Goal: Navigation & Orientation: Find specific page/section

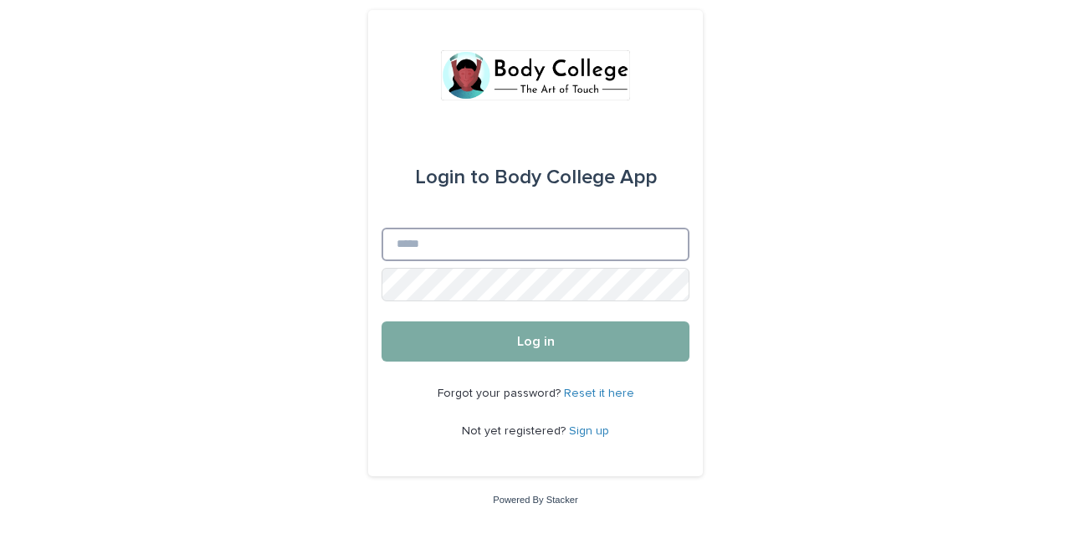
type input "**********"
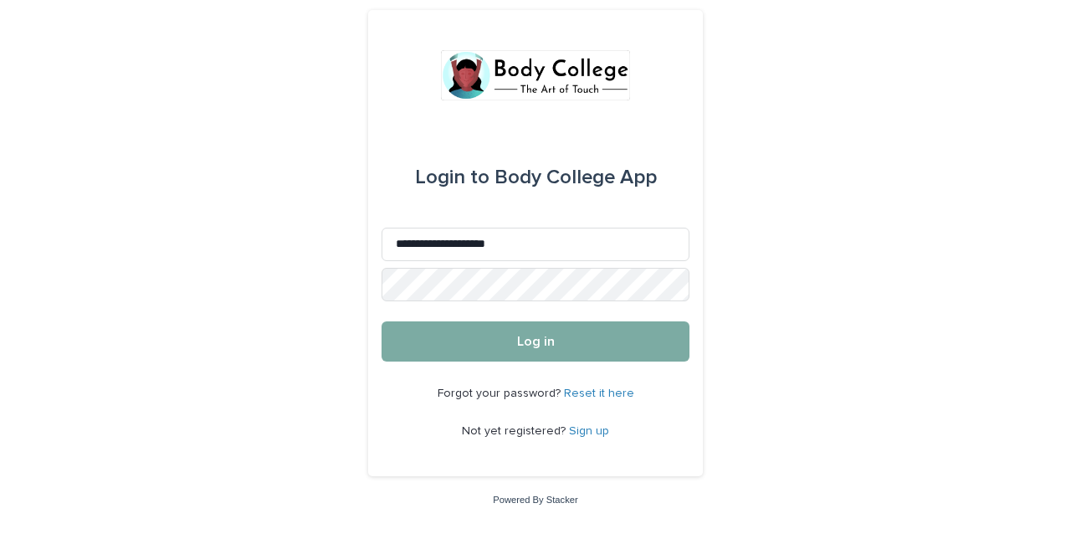
click at [535, 346] on span "Log in" at bounding box center [536, 341] width 38 height 13
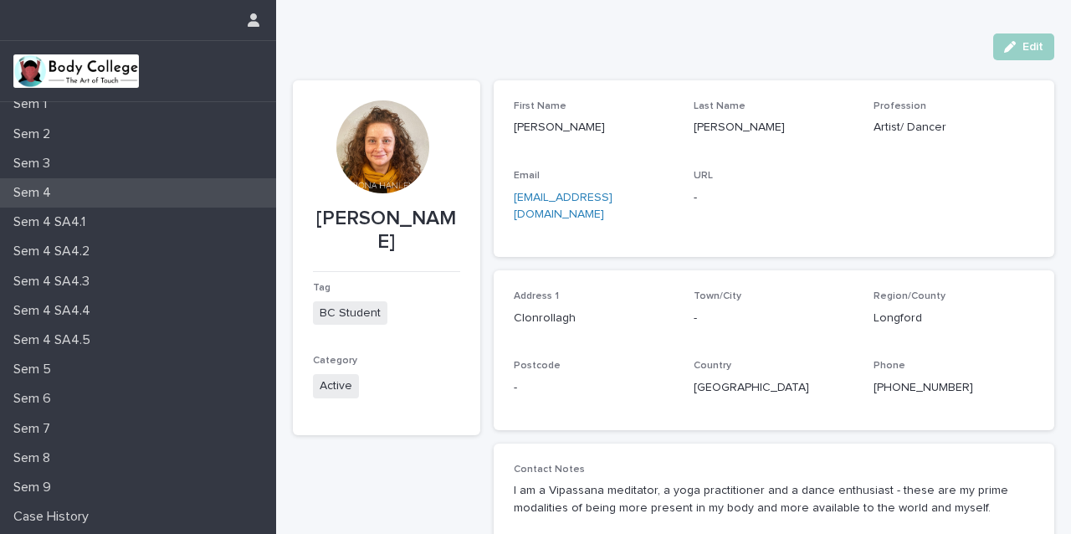
scroll to position [213, 0]
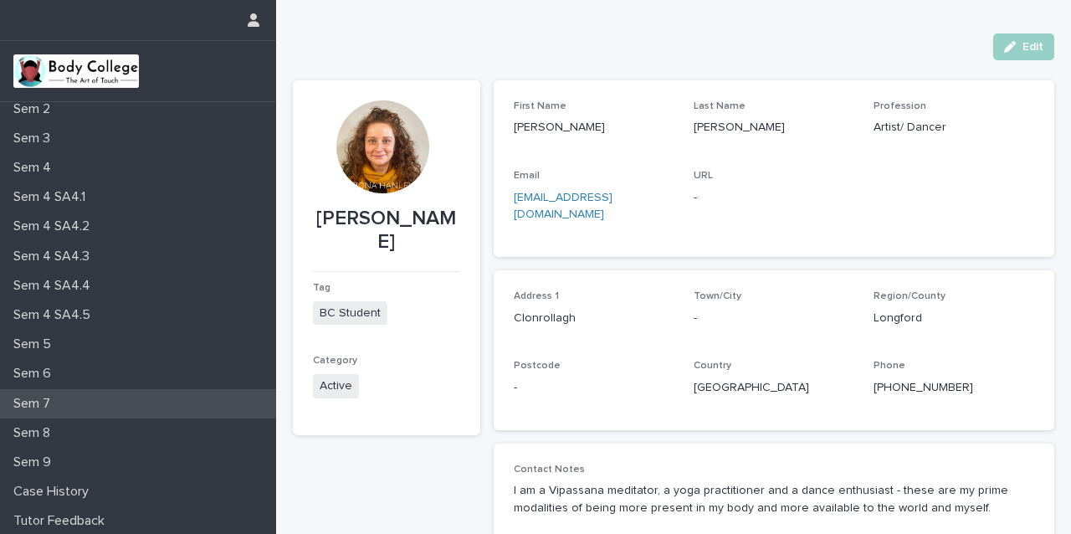
click at [75, 400] on div "Sem 7" at bounding box center [138, 403] width 276 height 29
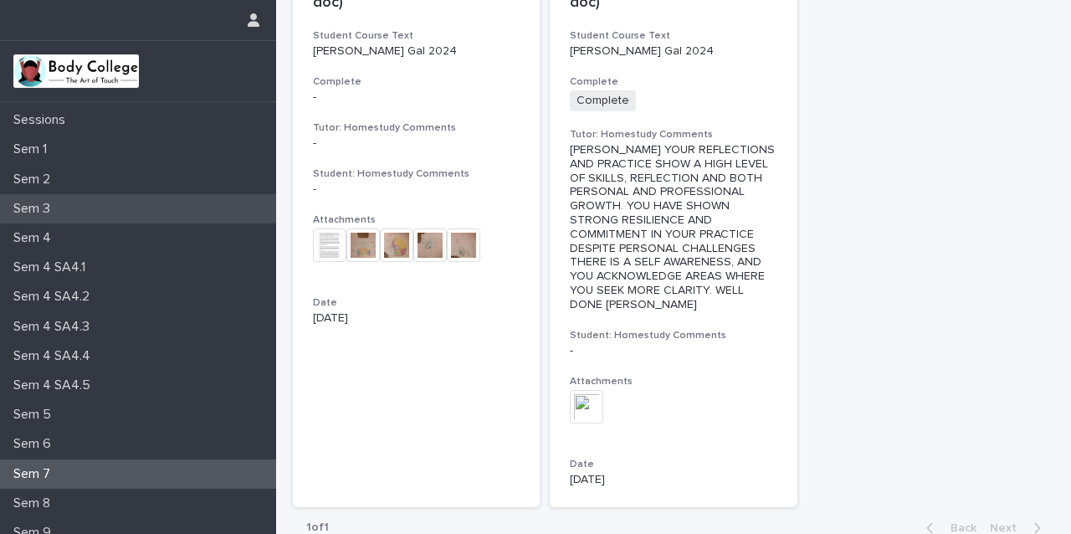
scroll to position [158, 0]
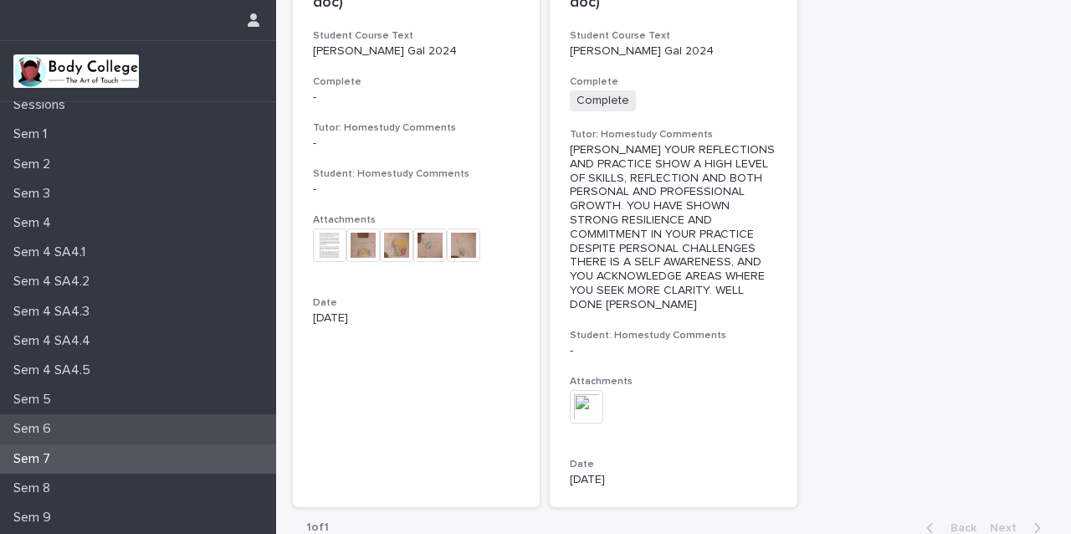
click at [100, 425] on div "Sem 6" at bounding box center [138, 428] width 276 height 29
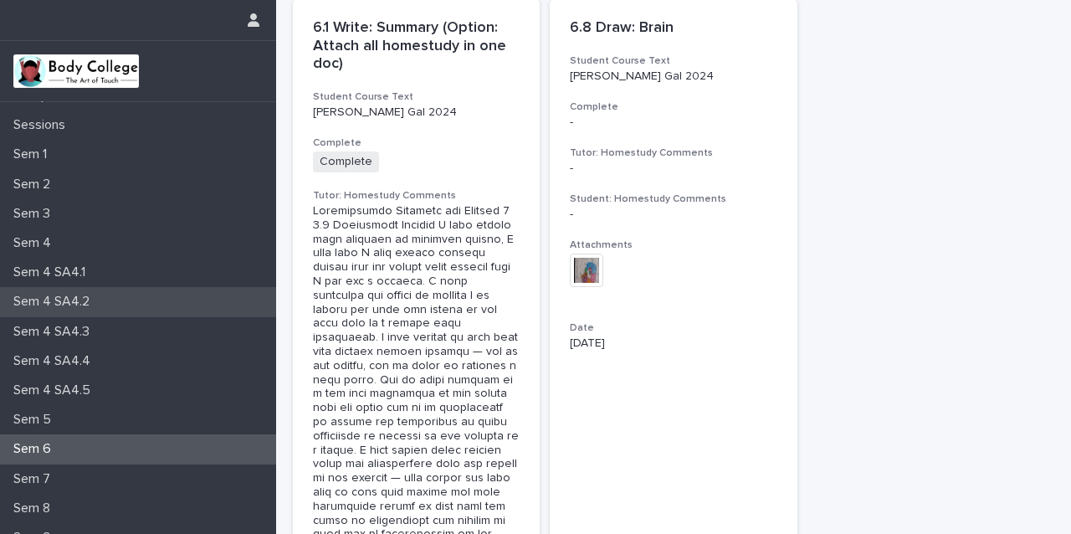
scroll to position [139, 0]
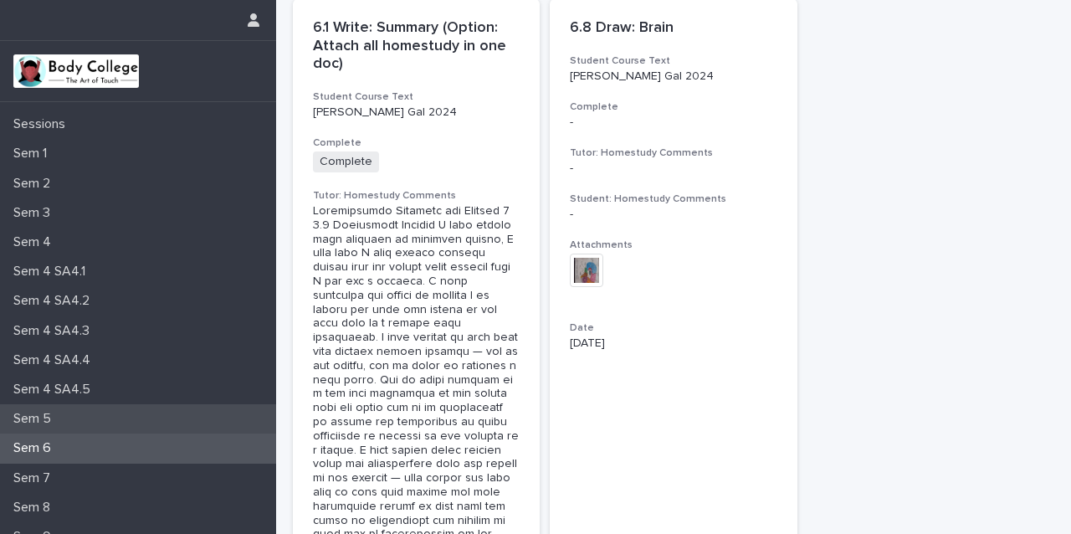
click at [69, 417] on div "Sem 5" at bounding box center [138, 418] width 276 height 29
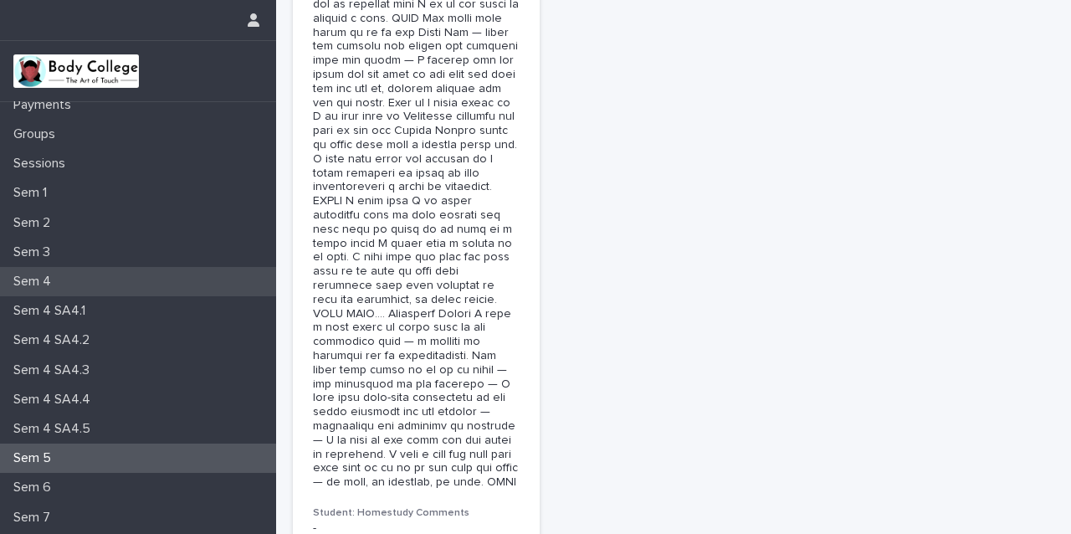
scroll to position [116, 0]
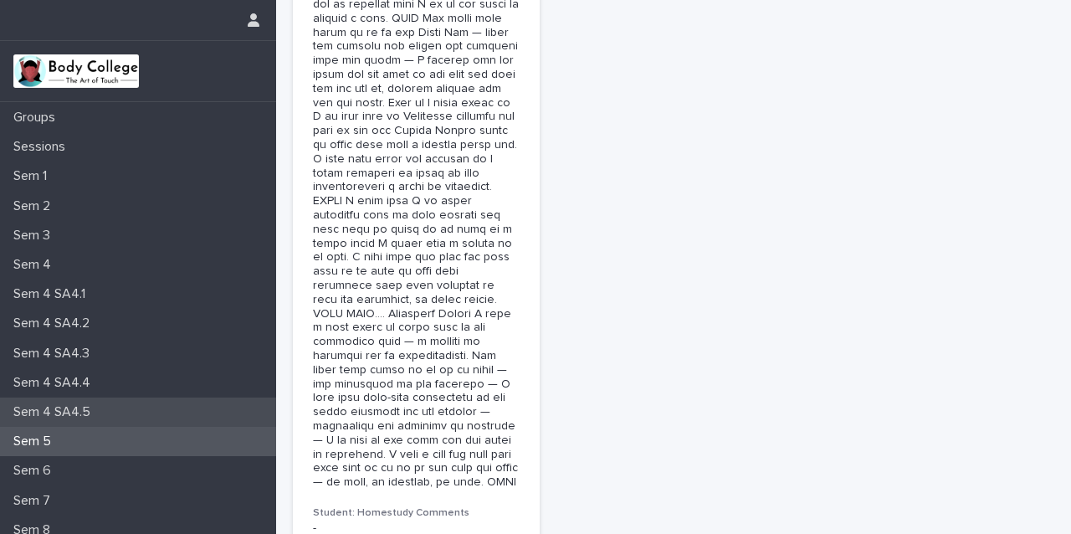
click at [58, 408] on p "Sem 4 SA4.5" at bounding box center [55, 412] width 97 height 16
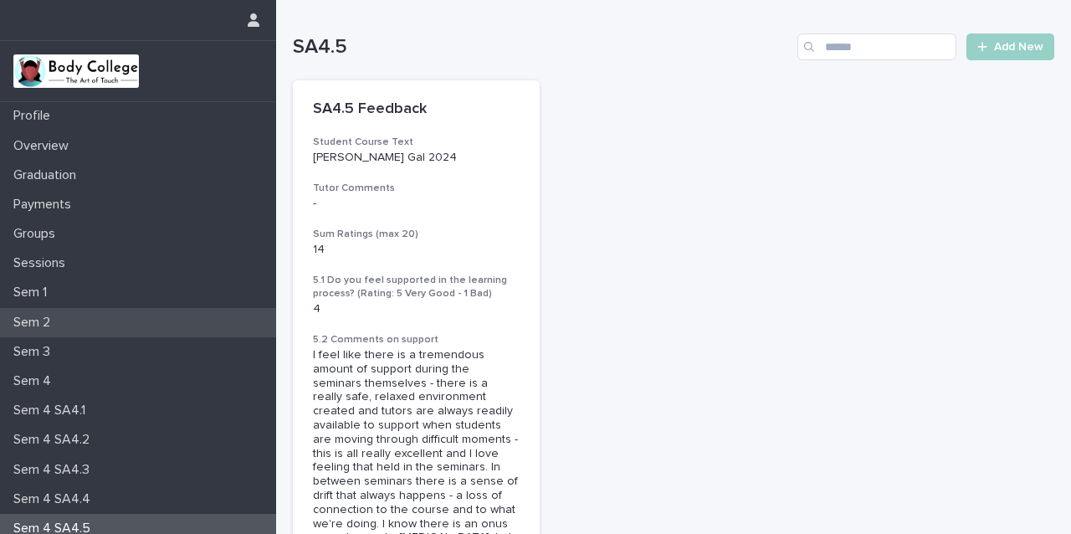
click at [43, 322] on p "Sem 2" at bounding box center [35, 323] width 57 height 16
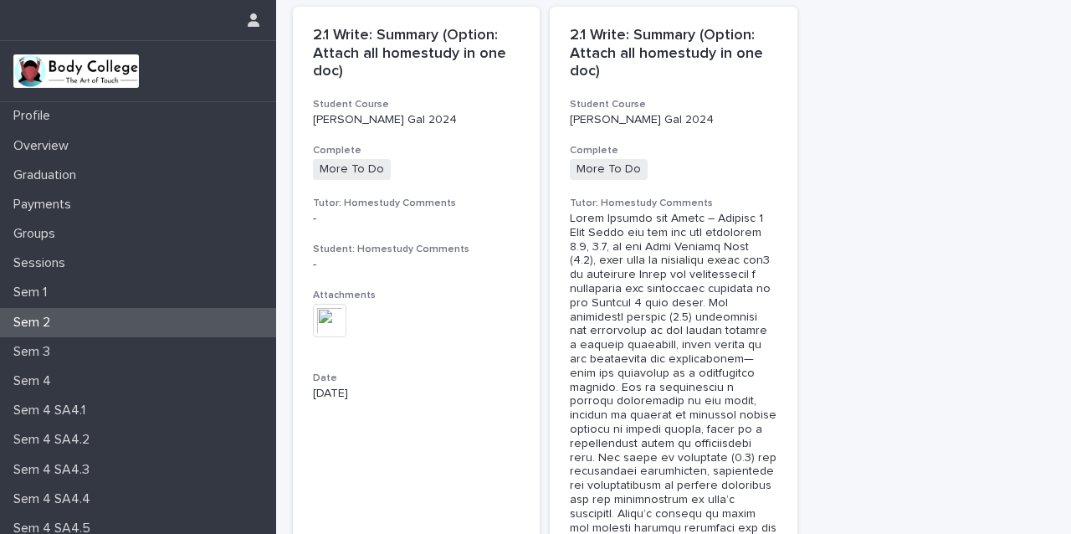
scroll to position [116, 0]
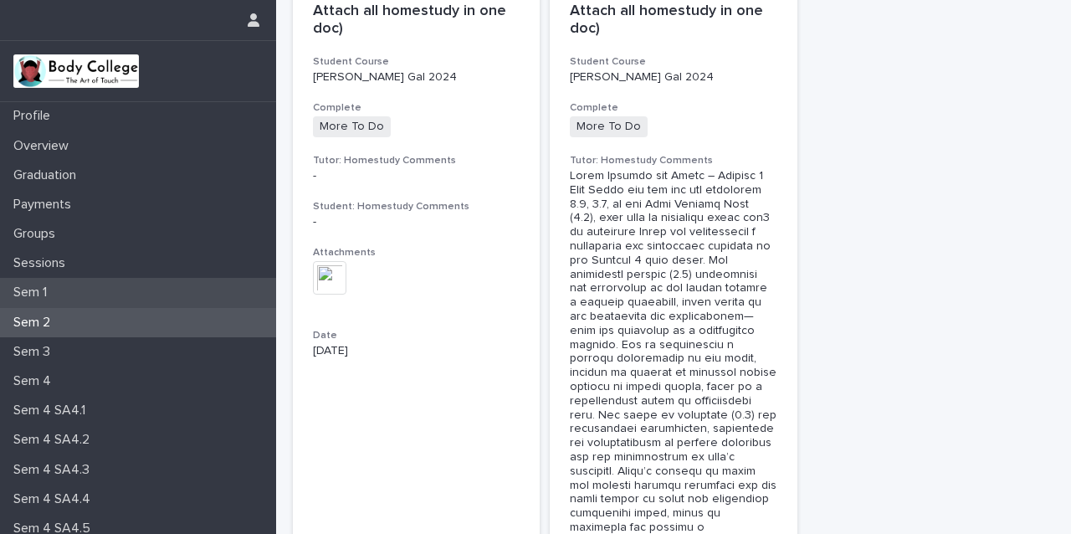
click at [106, 295] on div "Sem 1" at bounding box center [138, 292] width 276 height 29
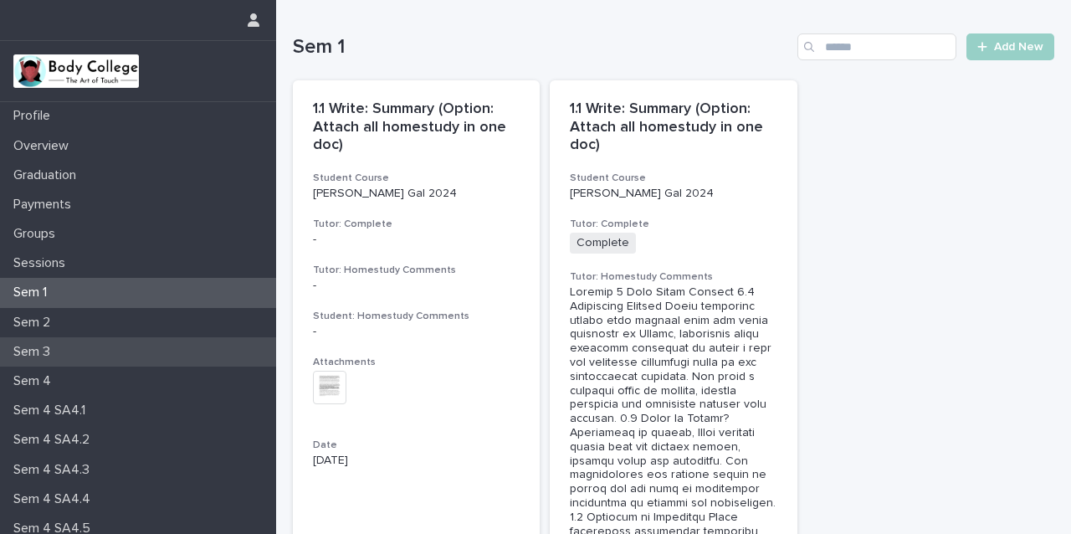
click at [74, 354] on div "Sem 3" at bounding box center [138, 351] width 276 height 29
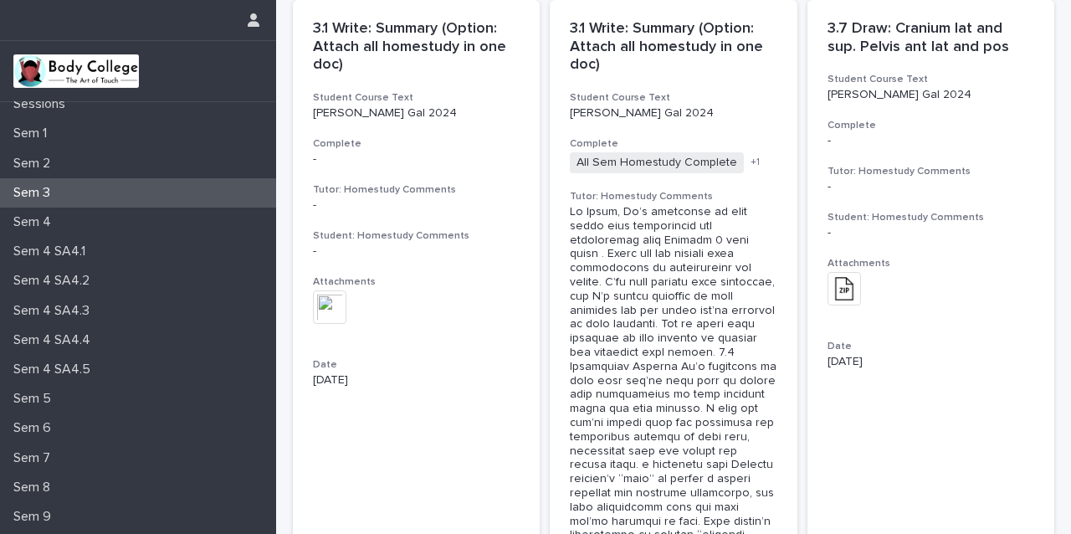
scroll to position [215, 0]
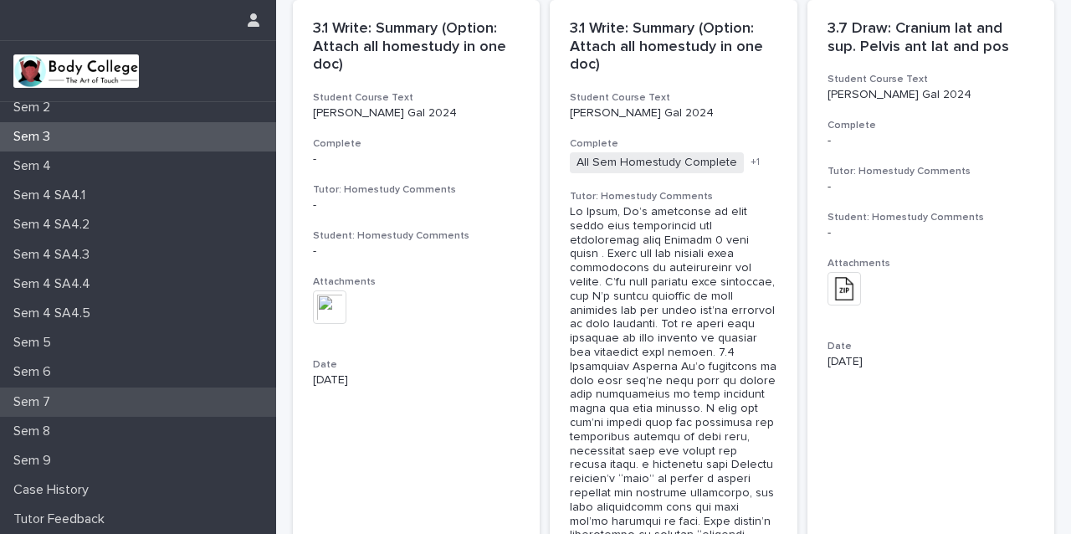
click at [75, 400] on div "Sem 7" at bounding box center [138, 401] width 276 height 29
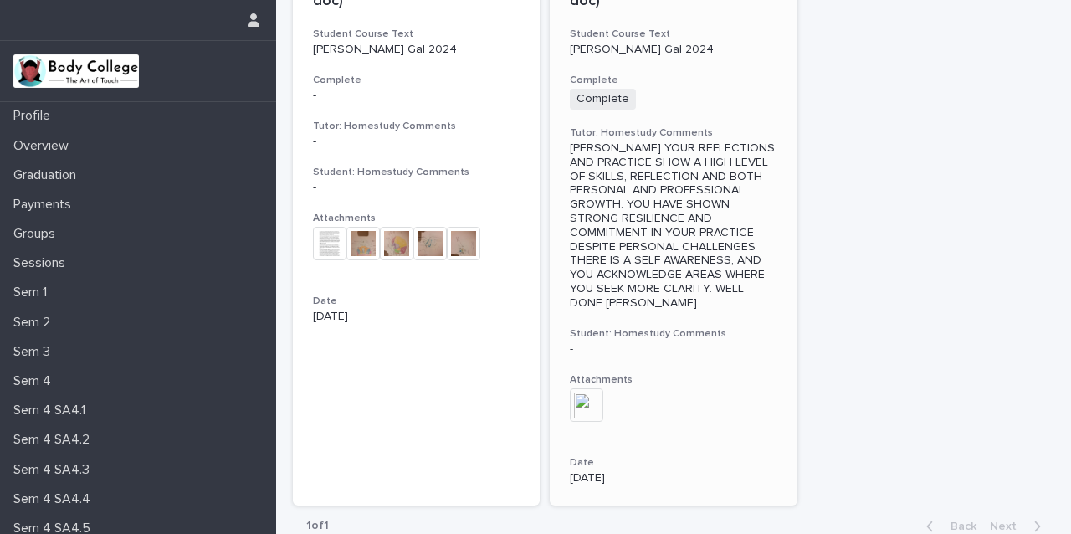
scroll to position [253, 0]
